Goal: Task Accomplishment & Management: Manage account settings

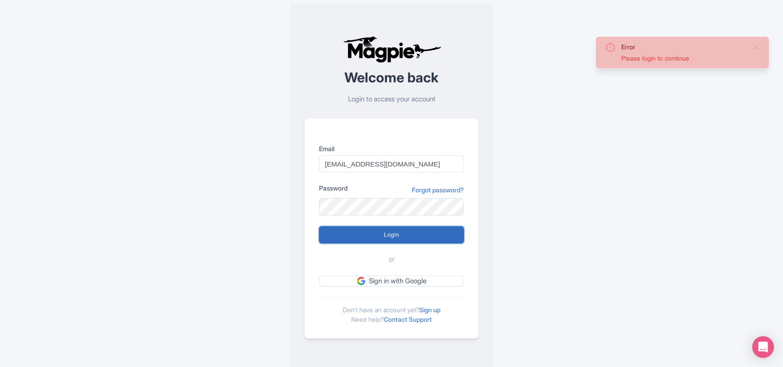
click at [371, 232] on input "Login" at bounding box center [391, 234] width 145 height 17
type input "Logging in..."
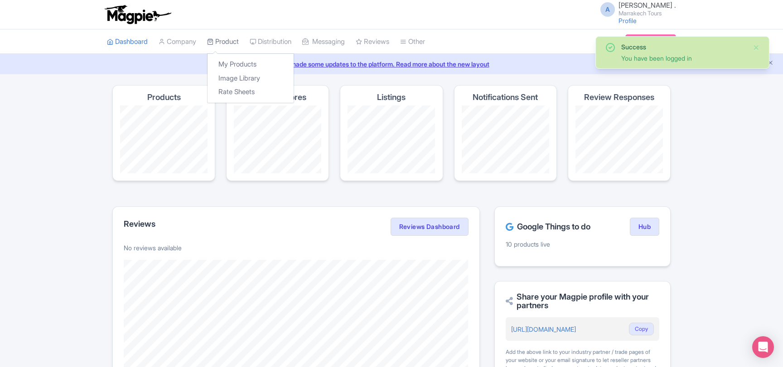
click at [237, 42] on link "Product" at bounding box center [223, 41] width 32 height 25
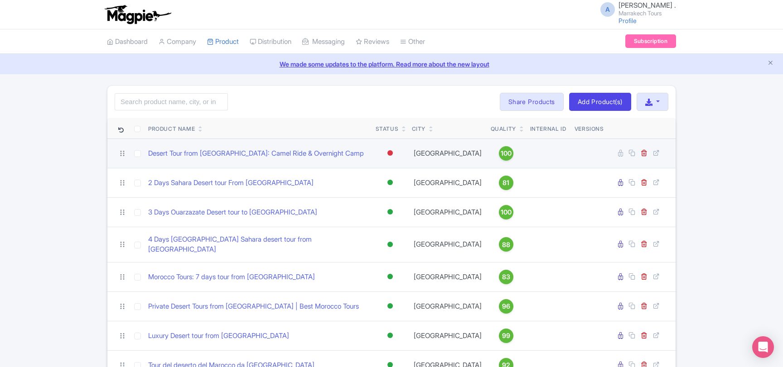
click at [393, 155] on div at bounding box center [389, 153] width 9 height 13
click at [378, 169] on div "Active" at bounding box center [367, 168] width 53 height 17
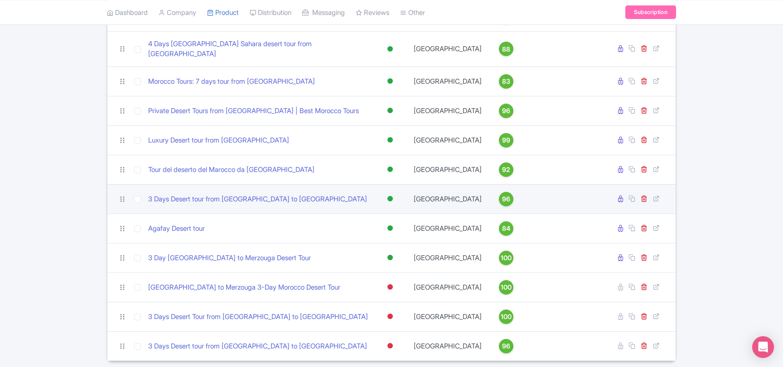
scroll to position [222, 0]
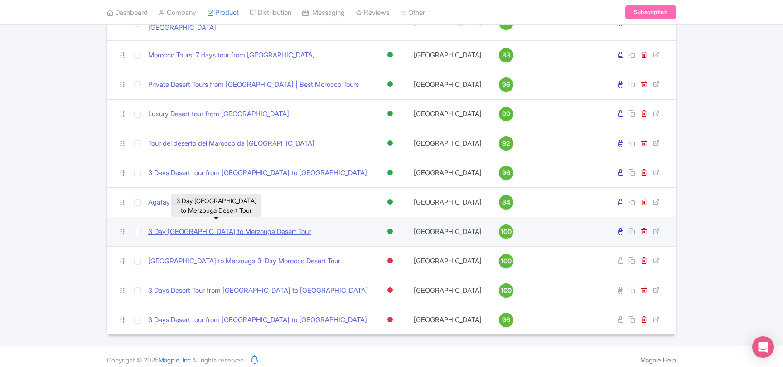
click at [277, 227] on link "3 Day Marrakech to Merzouga Desert Tour" at bounding box center [229, 232] width 163 height 10
click at [245, 227] on link "3 Day Marrakech to Merzouga Desert Tour" at bounding box center [229, 232] width 163 height 10
click at [393, 225] on div at bounding box center [389, 231] width 9 height 13
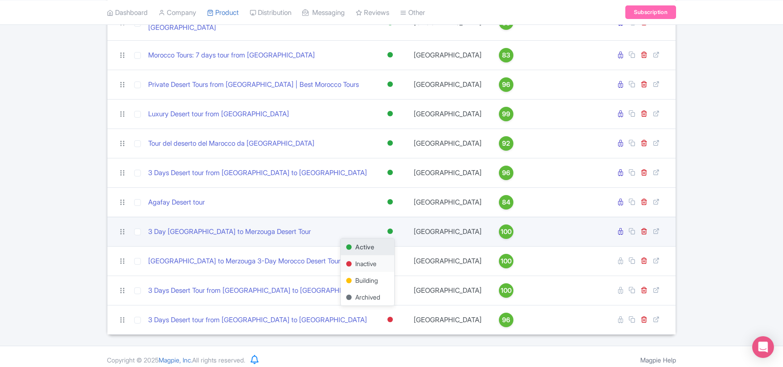
click at [376, 255] on div "Inactive" at bounding box center [367, 263] width 53 height 17
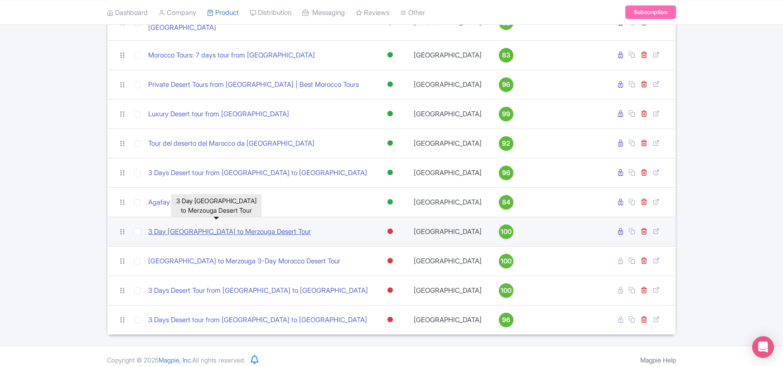
click at [226, 227] on link "3 Day Marrakech to Merzouga Desert Tour" at bounding box center [229, 232] width 163 height 10
click at [192, 227] on link "3 Day Marrakech to Merzouga Desert Tour" at bounding box center [229, 232] width 163 height 10
click at [249, 227] on link "3 Day Marrakech to Merzouga Desert Tour" at bounding box center [229, 232] width 163 height 10
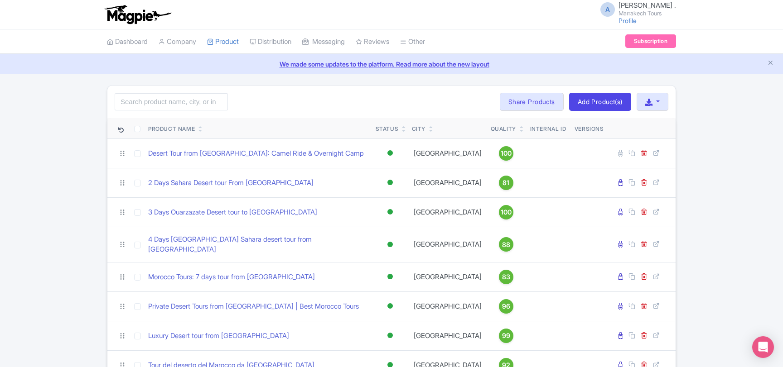
click at [74, 178] on div "Search Bulk Actions [GEOGRAPHIC_DATA] Add to Collection Share Products Add to C…" at bounding box center [391, 321] width 783 height 472
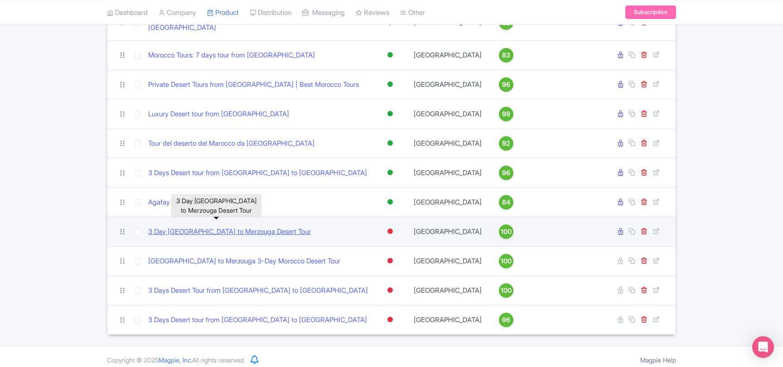
click at [255, 227] on link "3 Day [GEOGRAPHIC_DATA] to Merzouga Desert Tour" at bounding box center [229, 232] width 163 height 10
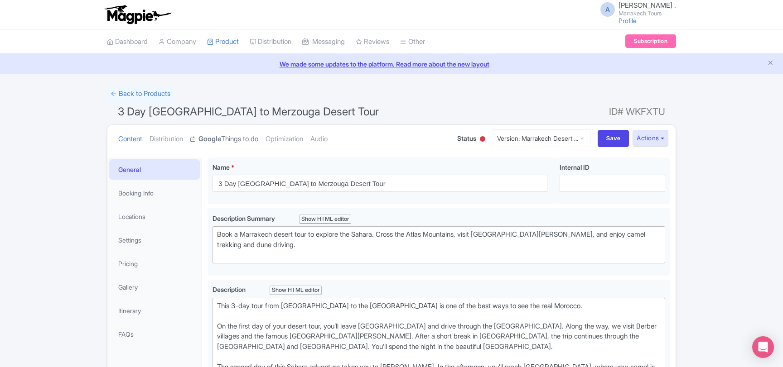
click at [243, 136] on link "Google Things to do" at bounding box center [224, 139] width 68 height 29
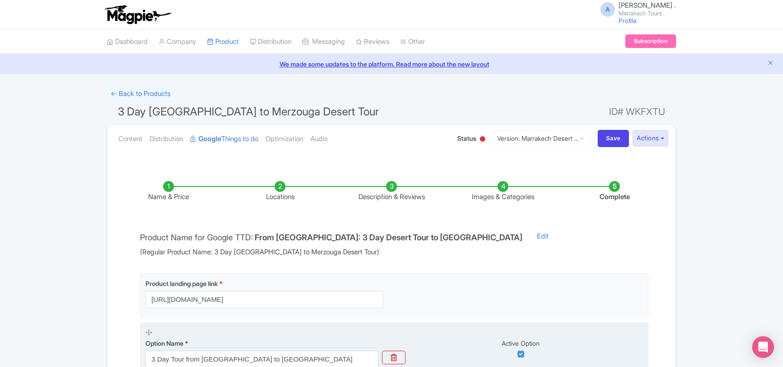
scroll to position [171, 0]
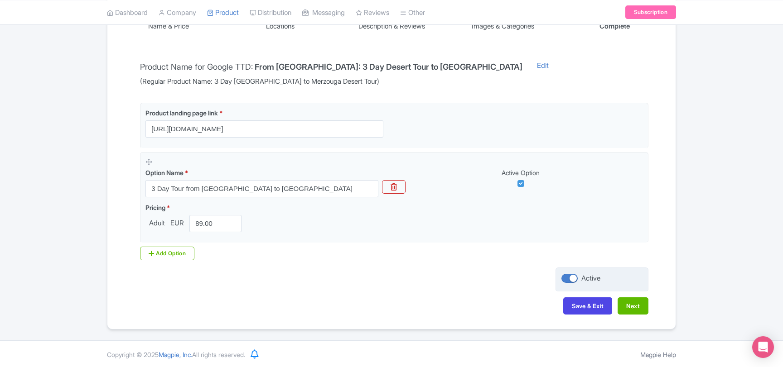
click at [561, 273] on div "Active" at bounding box center [601, 280] width 93 height 24
click at [565, 278] on div at bounding box center [569, 278] width 16 height 9
click at [565, 278] on input "Active" at bounding box center [564, 279] width 6 height 6
checkbox input "false"
click at [575, 298] on button "Save & Exit" at bounding box center [587, 306] width 49 height 17
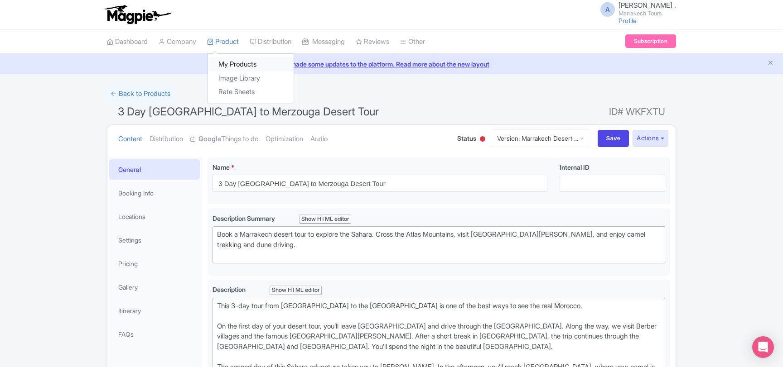
click at [233, 59] on link "My Products" at bounding box center [250, 65] width 86 height 14
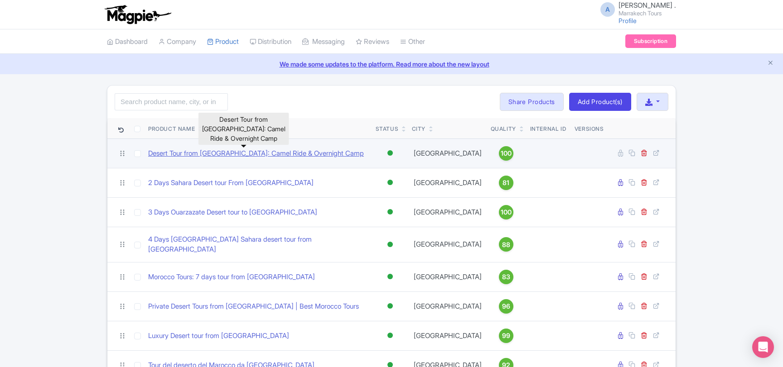
click at [262, 154] on link "Desert Tour from [GEOGRAPHIC_DATA]: Camel Ride & Overnight Camp" at bounding box center [256, 154] width 216 height 10
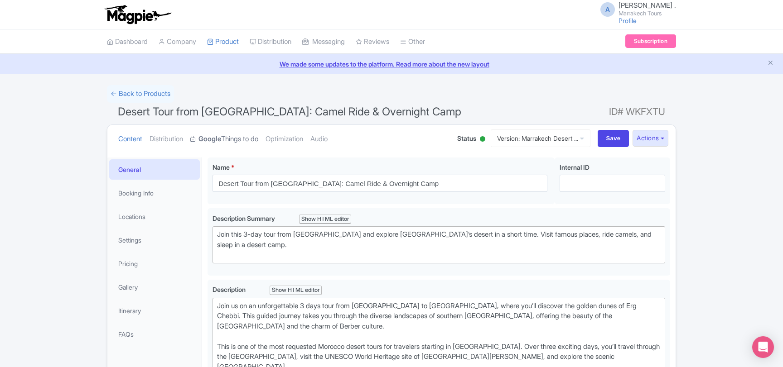
click at [258, 139] on link "Google Things to do" at bounding box center [224, 139] width 68 height 29
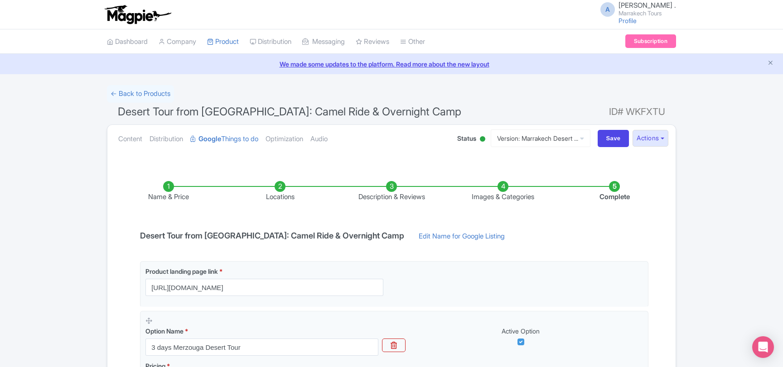
scroll to position [159, 0]
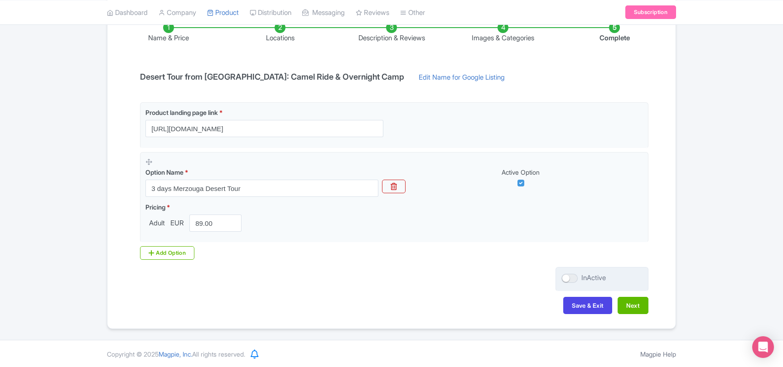
click at [575, 279] on div at bounding box center [569, 278] width 16 height 9
click at [567, 279] on input "InActive" at bounding box center [564, 278] width 6 height 6
checkbox input "true"
click at [575, 308] on button "Save & Exit" at bounding box center [587, 305] width 49 height 17
